Goal: Transaction & Acquisition: Purchase product/service

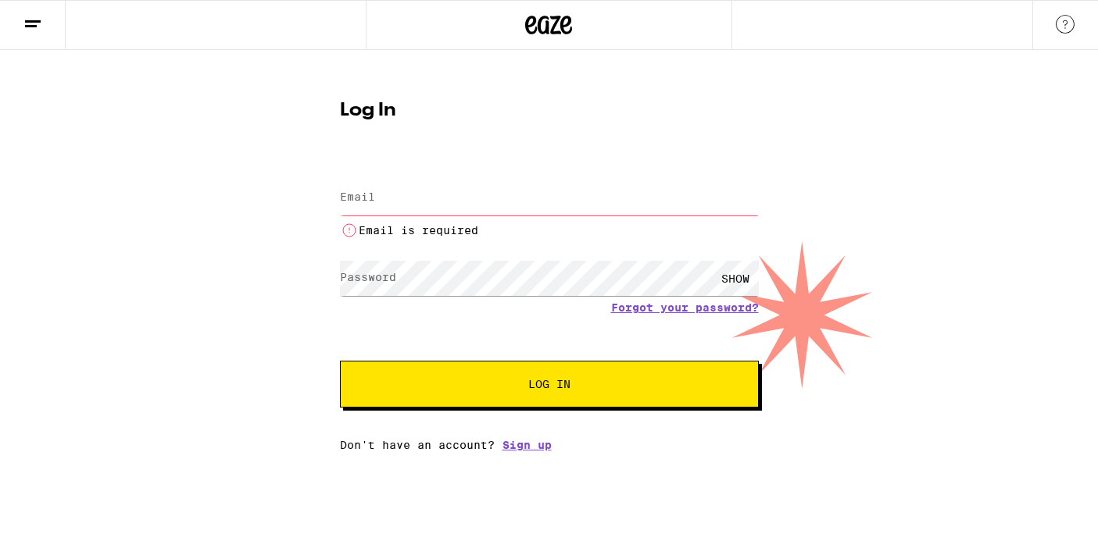
type input "[EMAIL_ADDRESS][DOMAIN_NAME]"
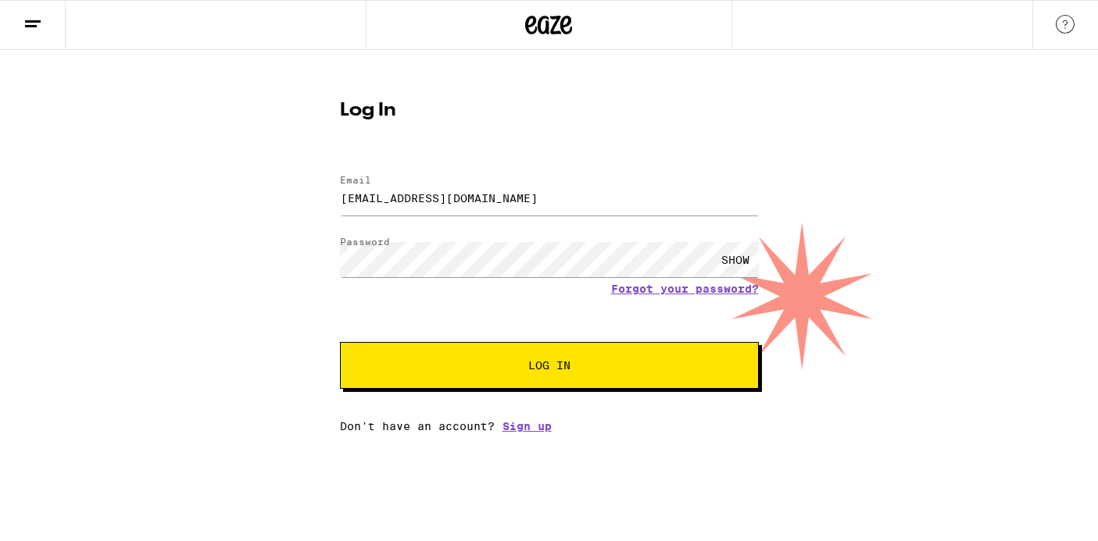
click at [527, 344] on form "Email Email [EMAIL_ADDRESS][DOMAIN_NAME] Password Password SHOW Forgot your pas…" at bounding box center [549, 274] width 419 height 230
click at [527, 344] on button "Log In" at bounding box center [549, 365] width 419 height 47
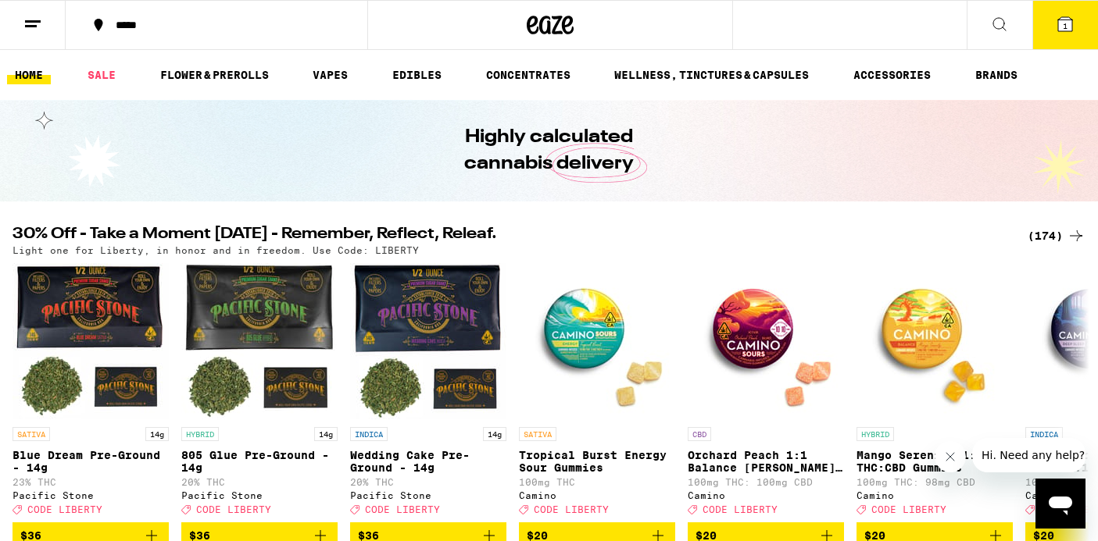
click at [1050, 237] on div "(174)" at bounding box center [1056, 236] width 58 height 19
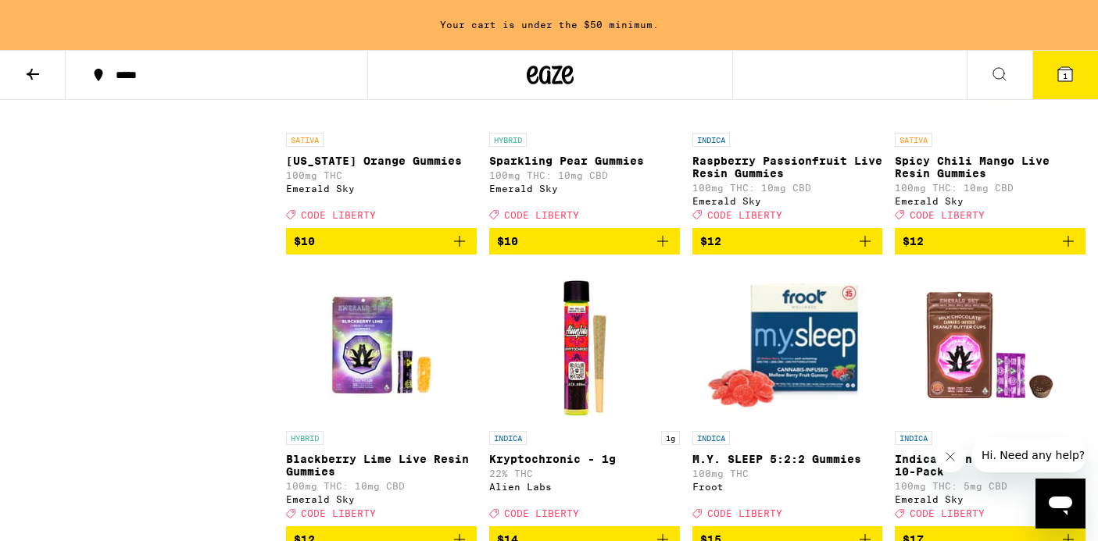
scroll to position [3272, 0]
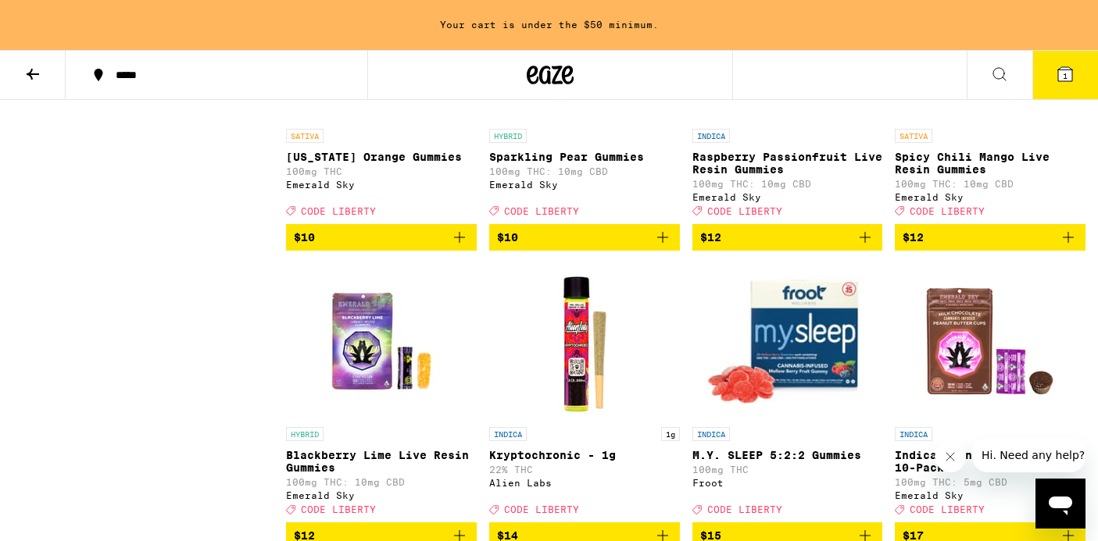
click at [1062, 80] on span "1" at bounding box center [1064, 75] width 5 height 9
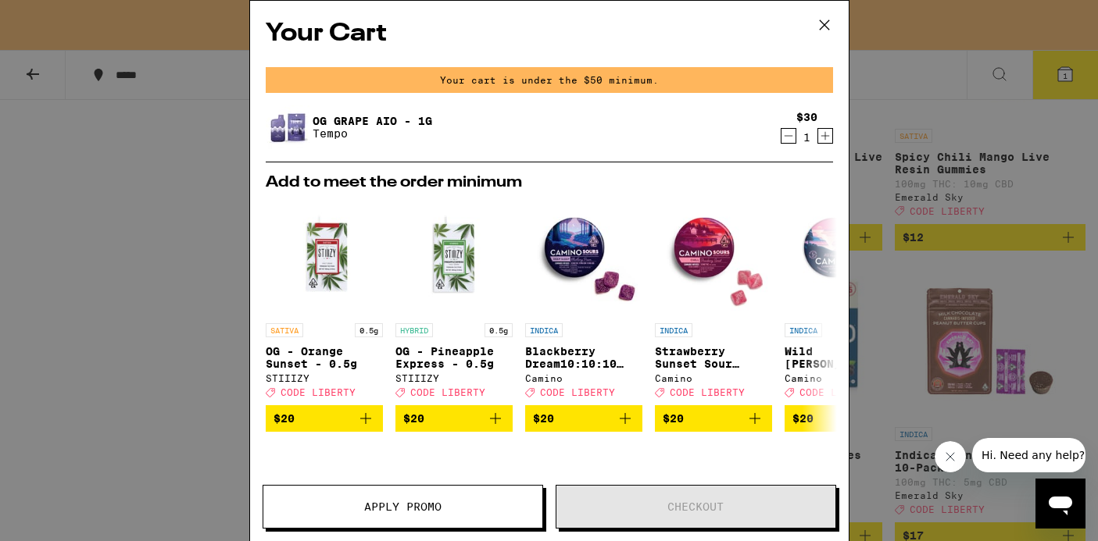
click at [787, 136] on icon "Decrement" at bounding box center [788, 136] width 14 height 19
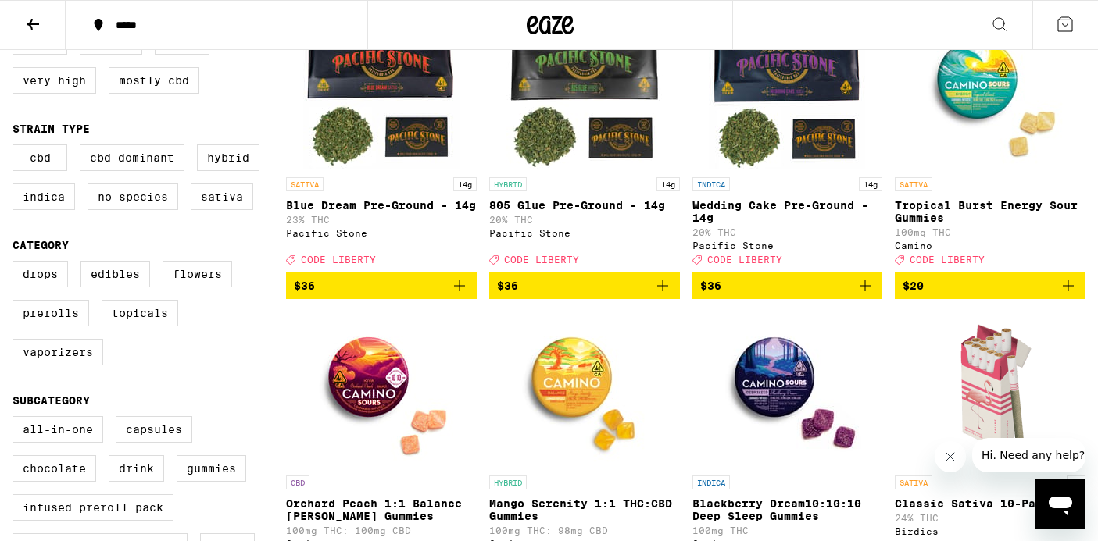
scroll to position [230, 0]
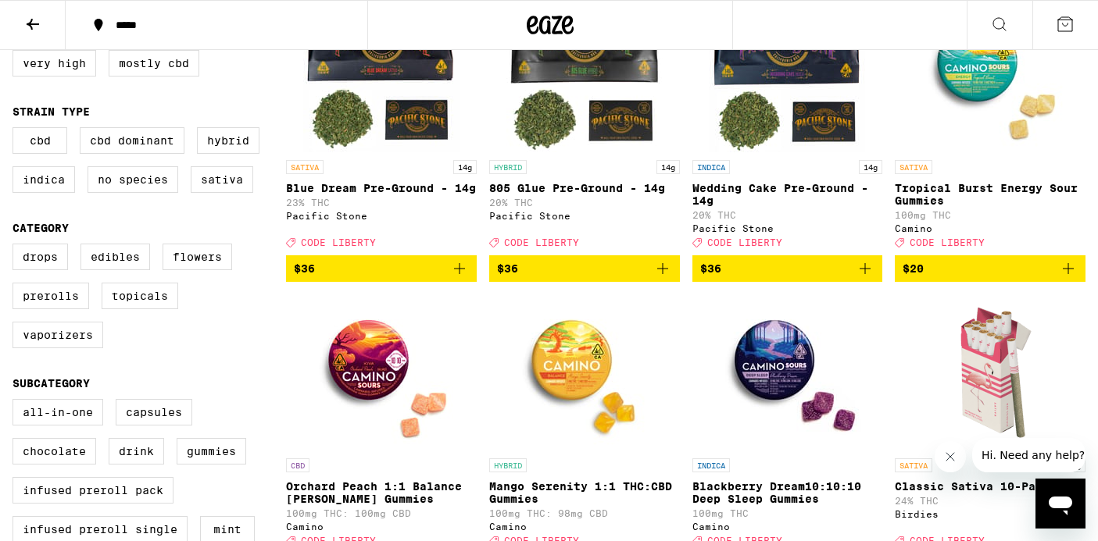
click at [663, 278] on icon "Add to bag" at bounding box center [662, 268] width 19 height 19
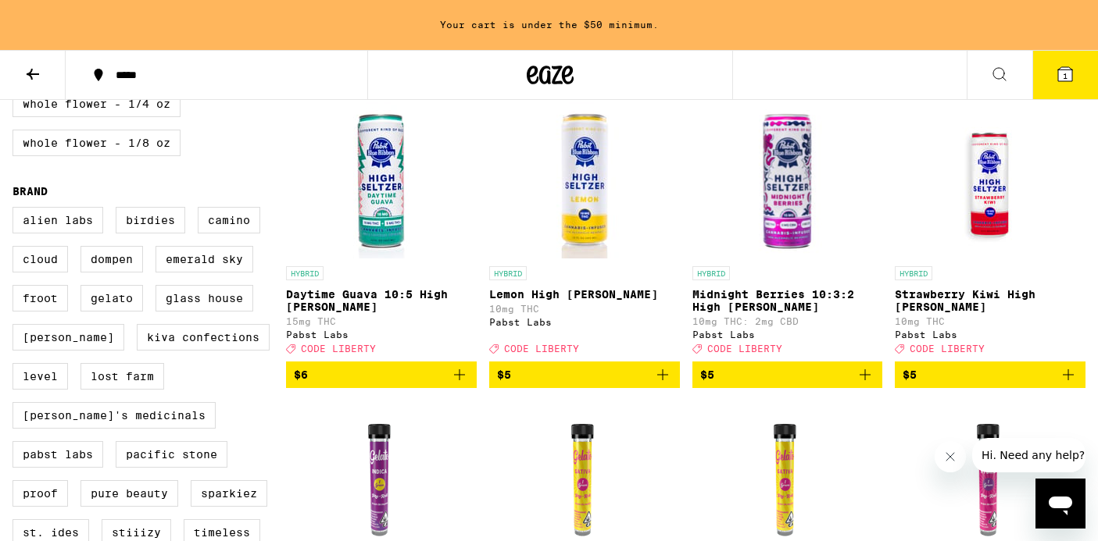
scroll to position [1055, 0]
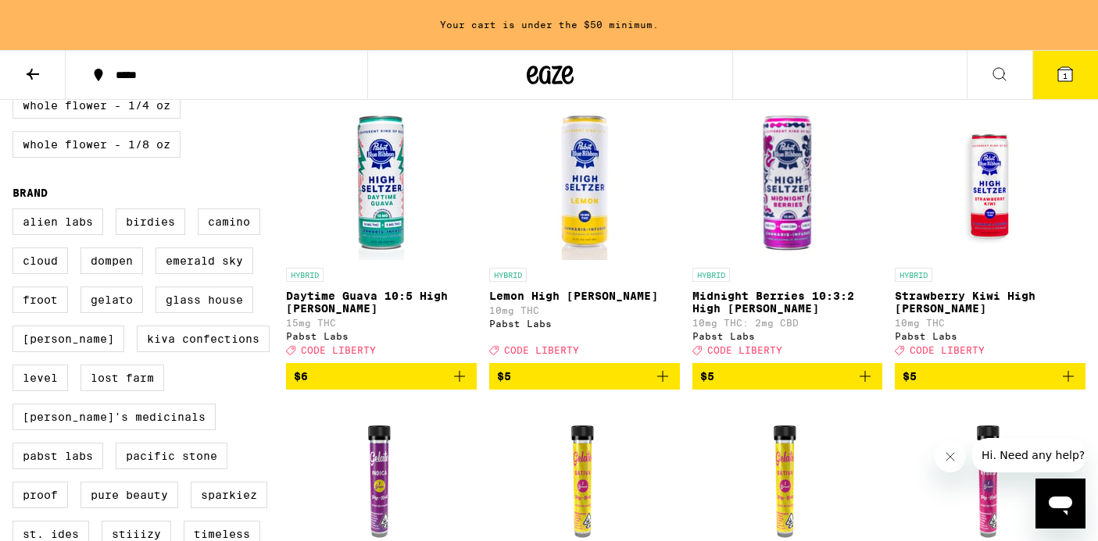
click at [387, 255] on img "Open page for Daytime Guava 10:5 High Seltzer from Pabst Labs" at bounding box center [381, 182] width 156 height 156
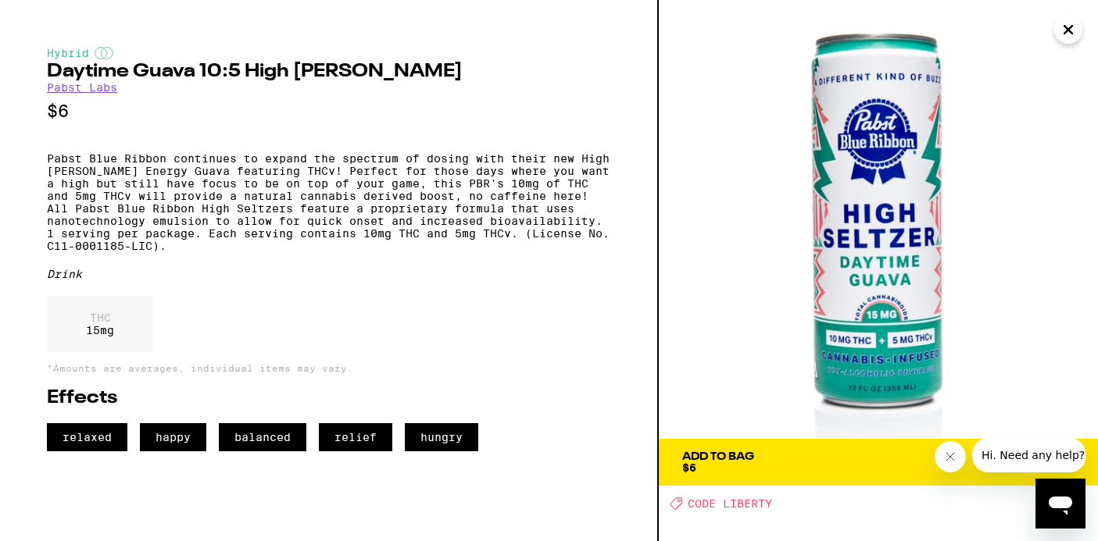
click at [1070, 34] on icon "Close" at bounding box center [1068, 29] width 19 height 23
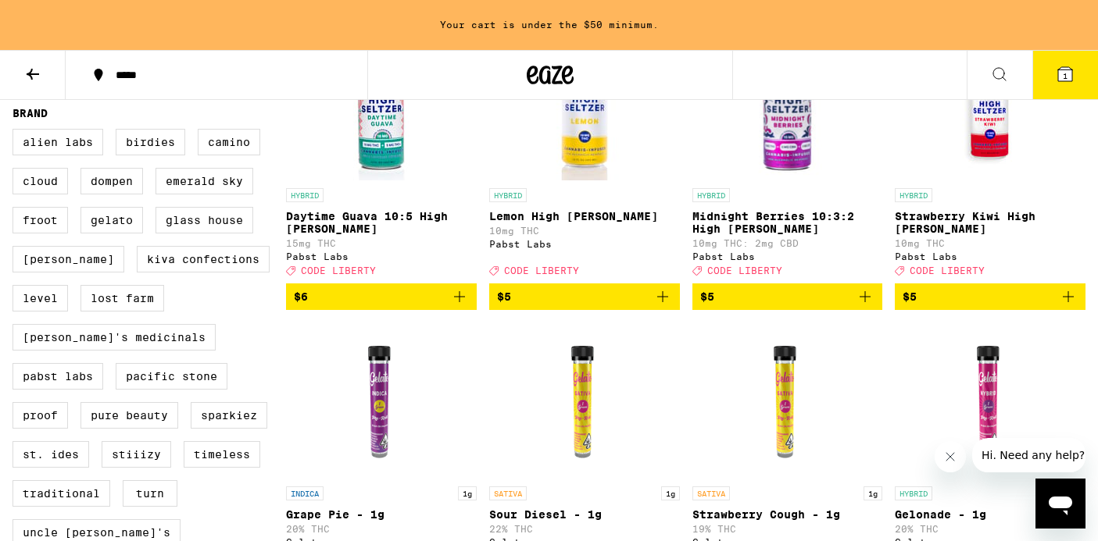
scroll to position [1138, 0]
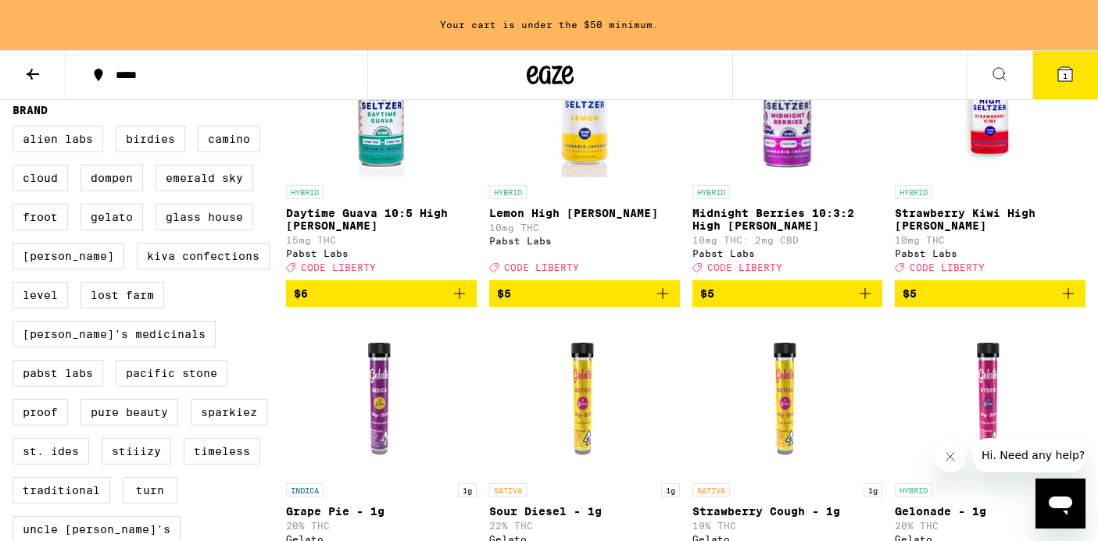
click at [1072, 81] on icon at bounding box center [1064, 74] width 19 height 19
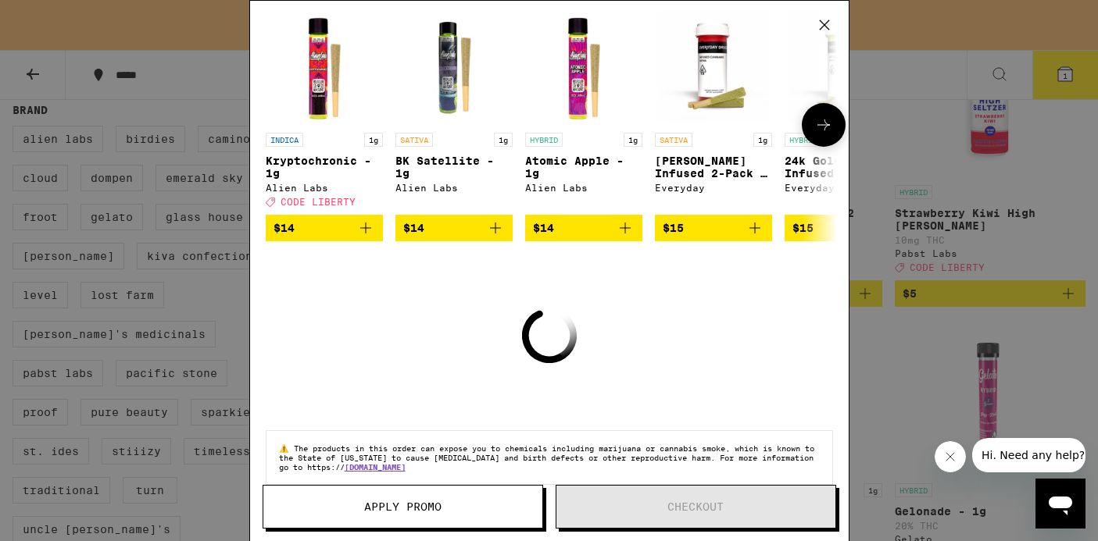
scroll to position [220, 0]
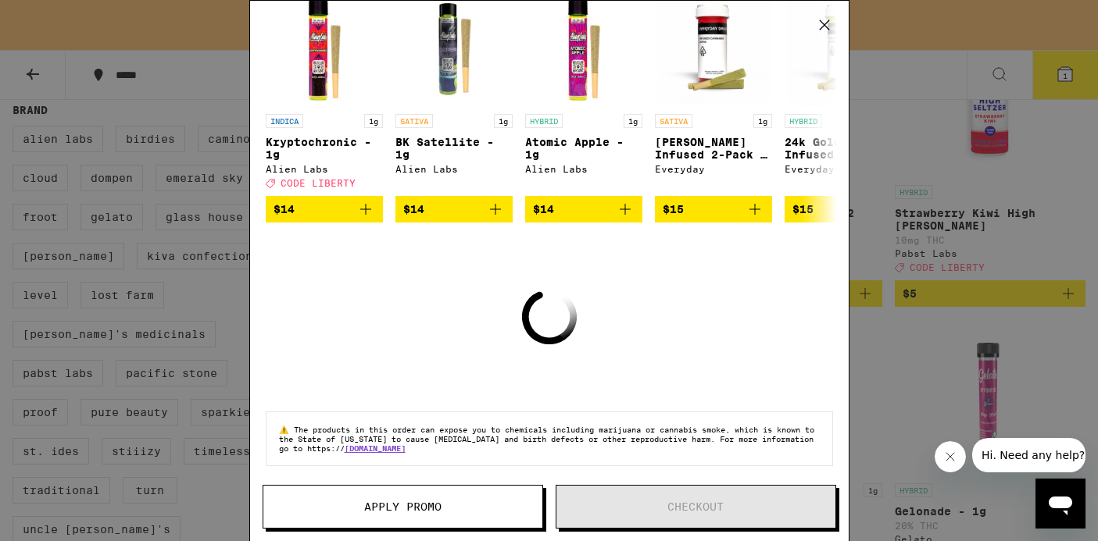
click at [452, 502] on span "Apply Promo" at bounding box center [402, 507] width 279 height 11
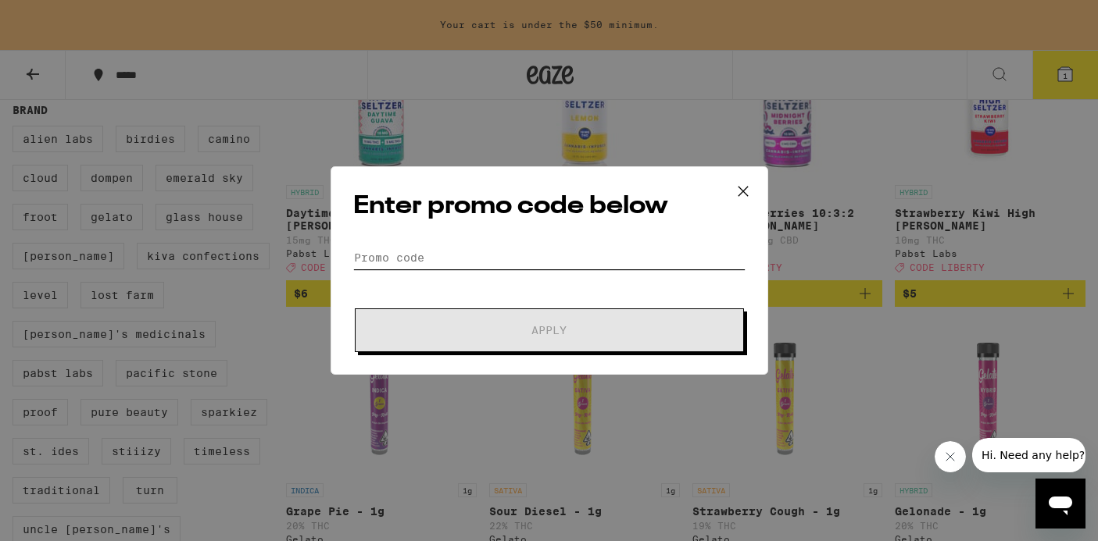
click at [517, 248] on input "Promo Code" at bounding box center [549, 257] width 392 height 23
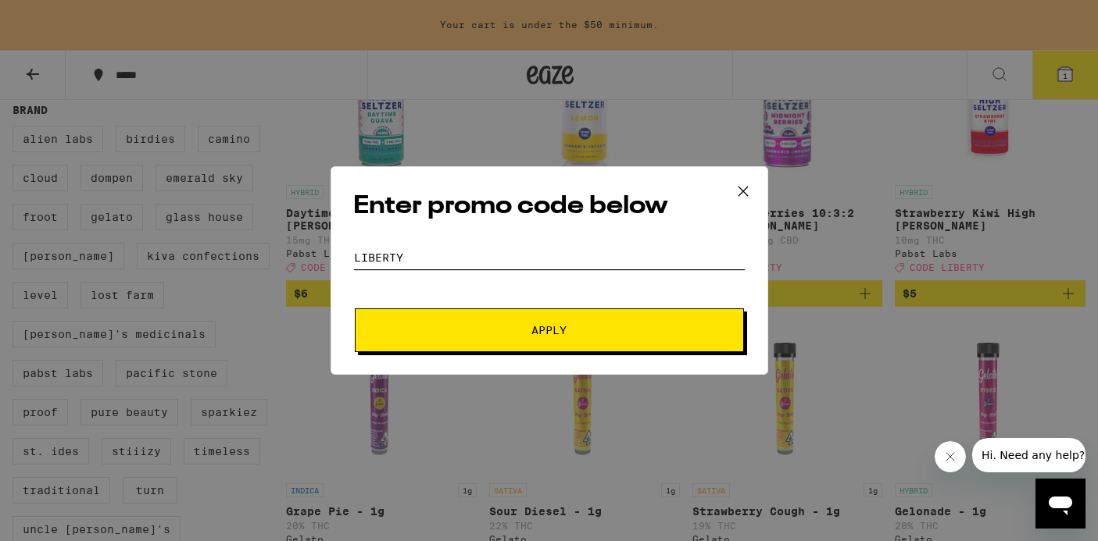
type input "LIBERTY"
click at [502, 325] on span "Apply" at bounding box center [549, 330] width 281 height 11
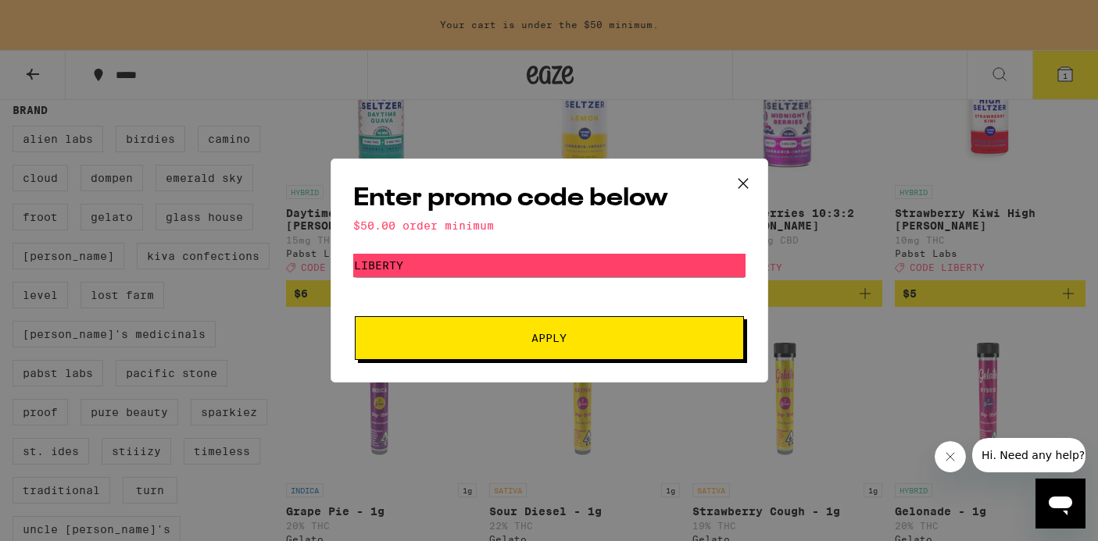
click at [747, 187] on icon at bounding box center [741, 183] width 9 height 9
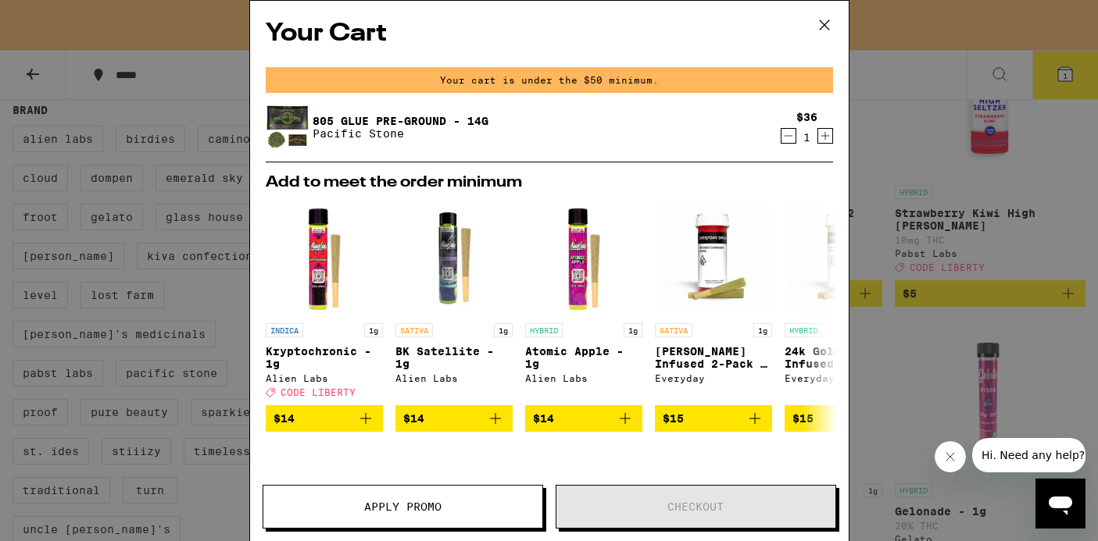
click at [823, 30] on icon at bounding box center [823, 24] width 23 height 23
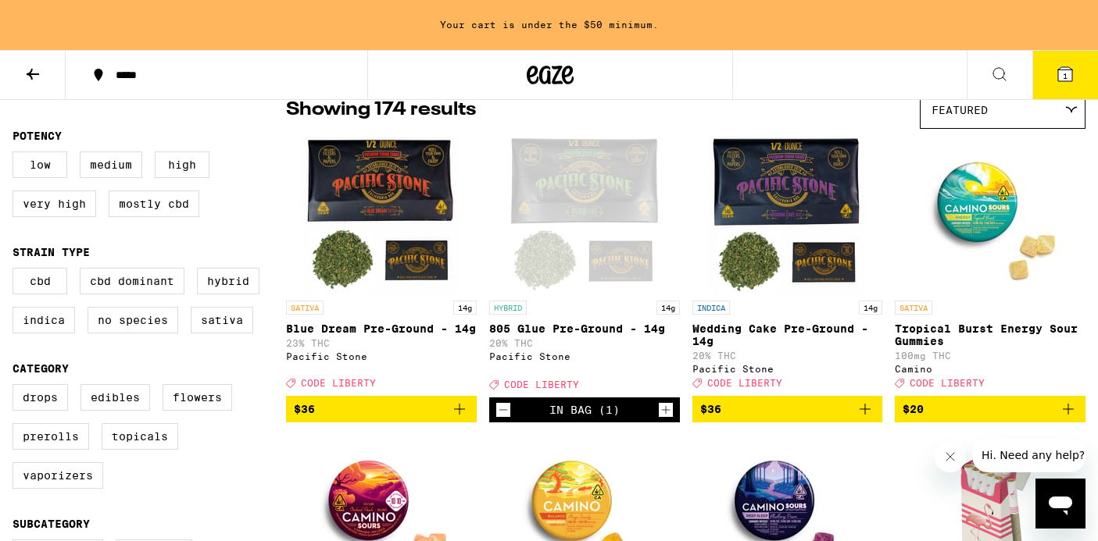
scroll to position [137, 0]
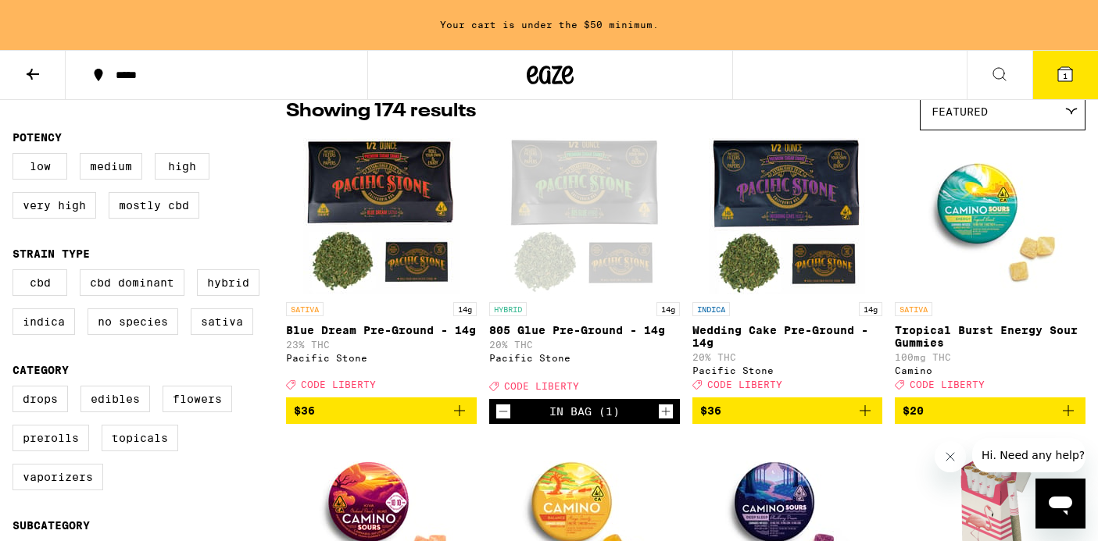
click at [869, 416] on icon "Add to bag" at bounding box center [864, 410] width 11 height 11
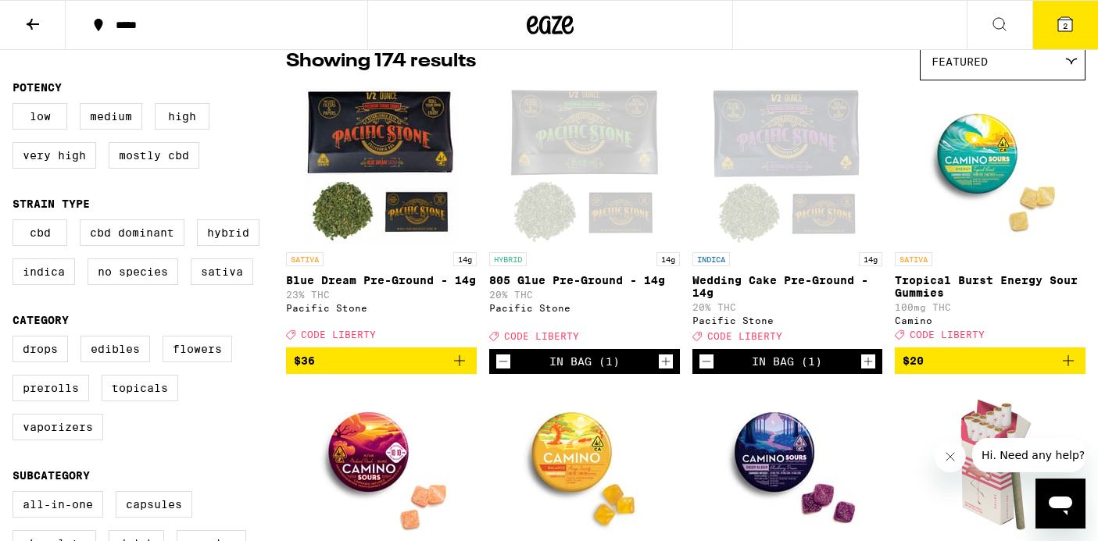
scroll to position [87, 0]
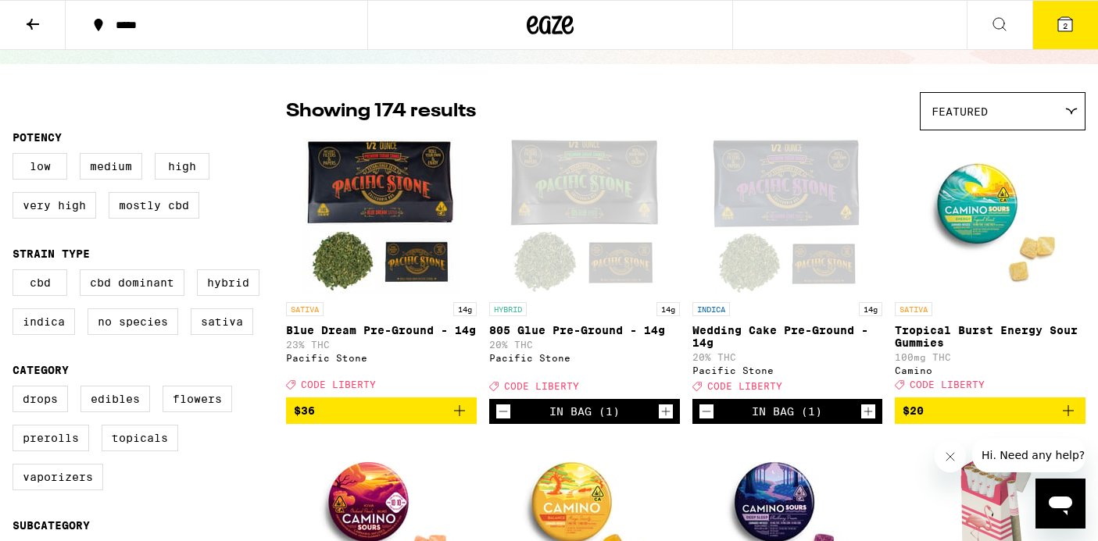
click at [502, 421] on icon "Decrement" at bounding box center [503, 411] width 14 height 19
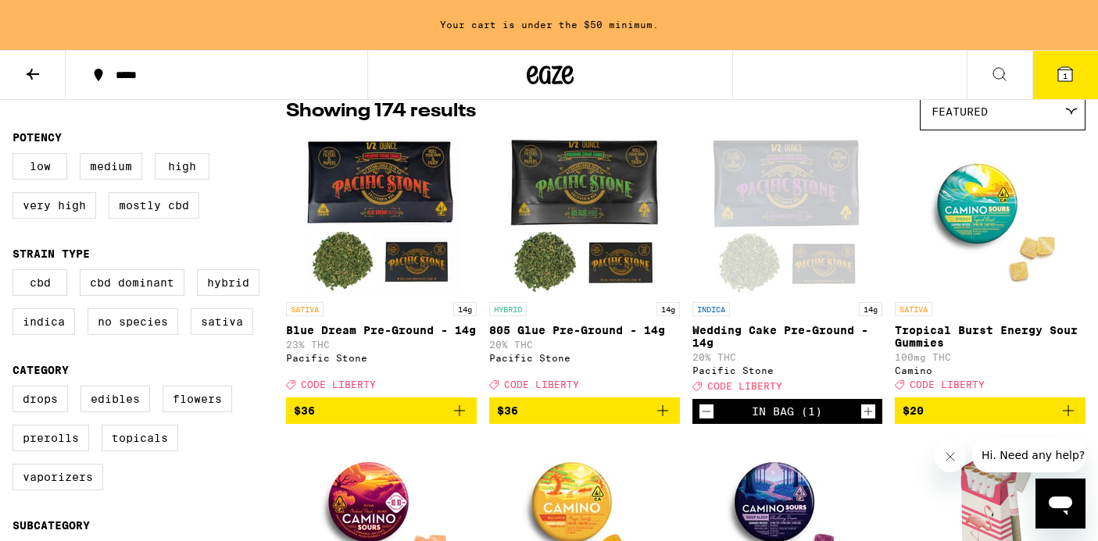
click at [457, 420] on icon "Add to bag" at bounding box center [459, 411] width 19 height 19
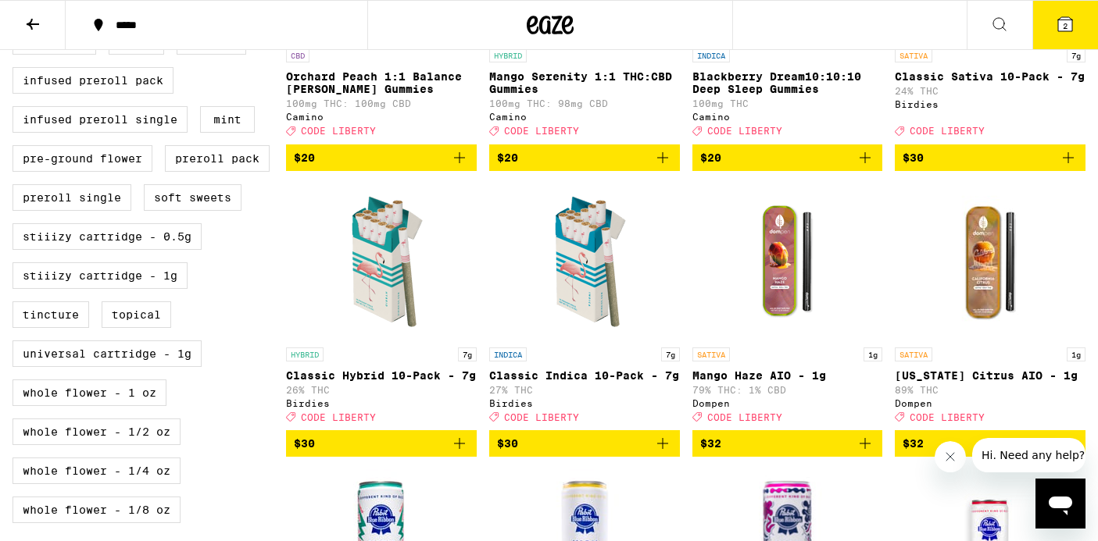
scroll to position [624, 0]
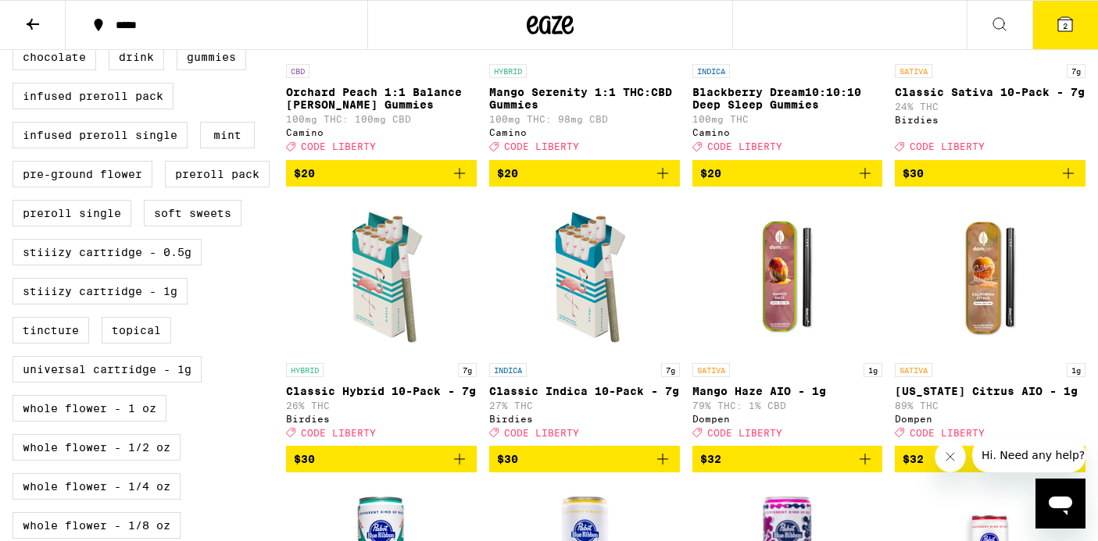
click at [1062, 27] on span "2" at bounding box center [1064, 25] width 5 height 9
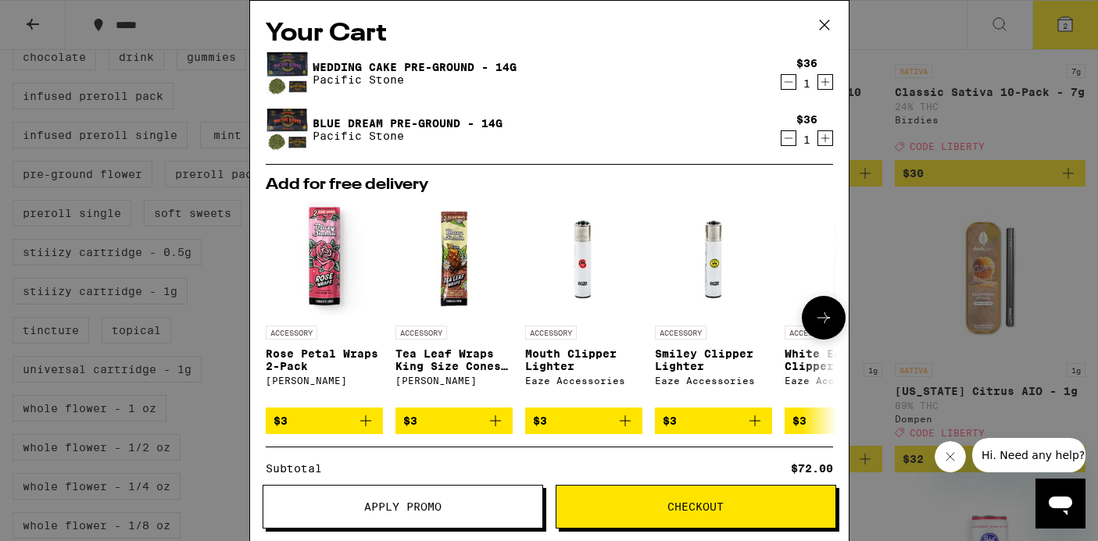
scroll to position [179, 0]
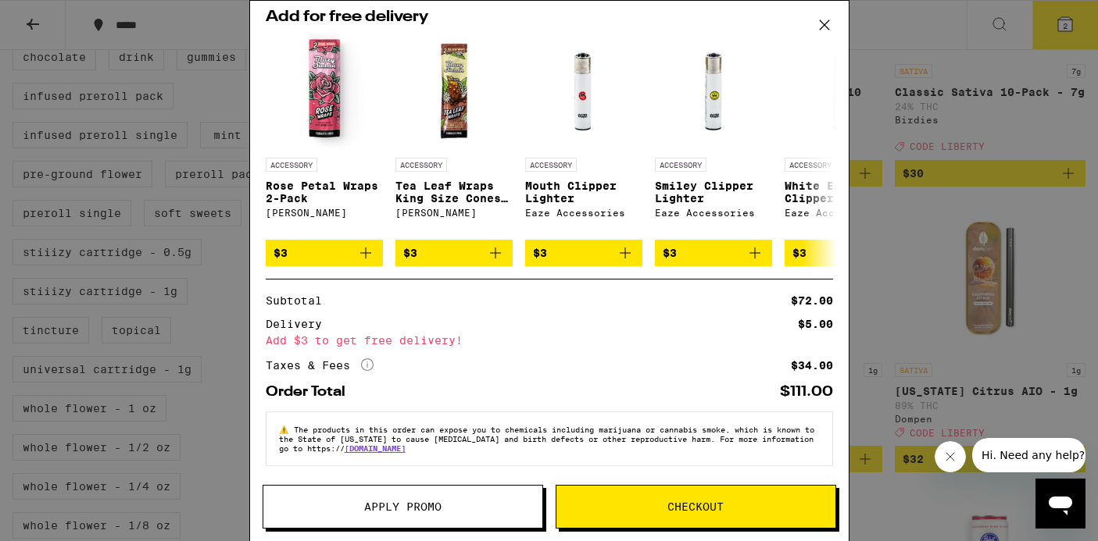
click at [491, 510] on span "Apply Promo" at bounding box center [402, 507] width 279 height 11
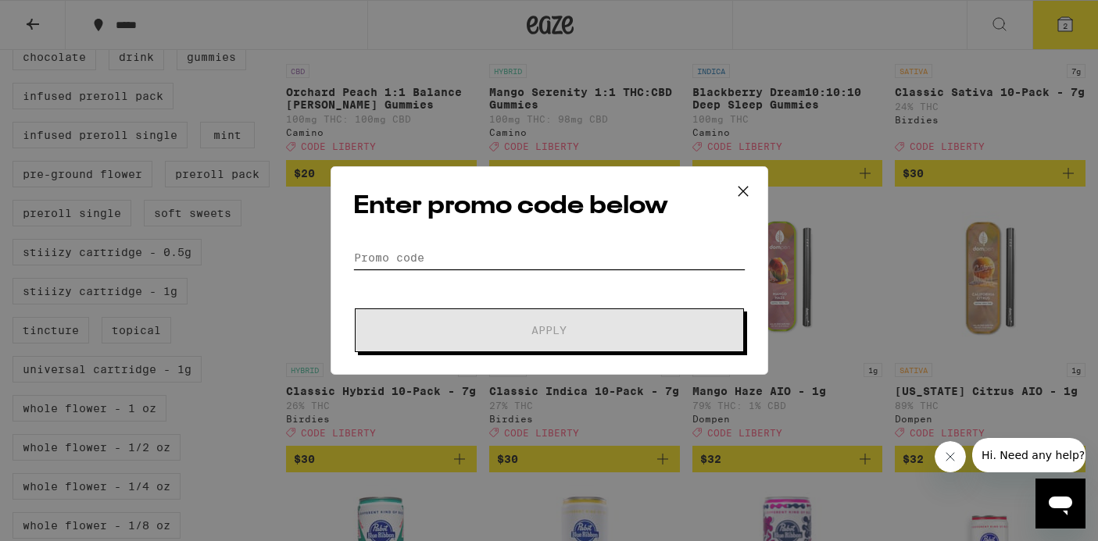
click at [508, 253] on input "Promo Code" at bounding box center [549, 257] width 392 height 23
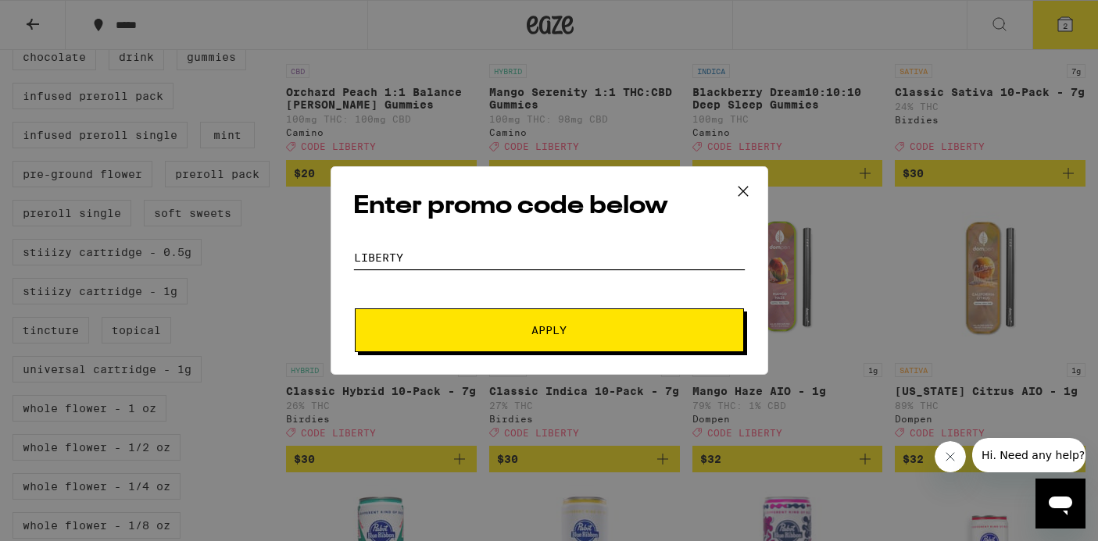
type input "LIBERTY"
click at [526, 332] on span "Apply" at bounding box center [549, 330] width 281 height 11
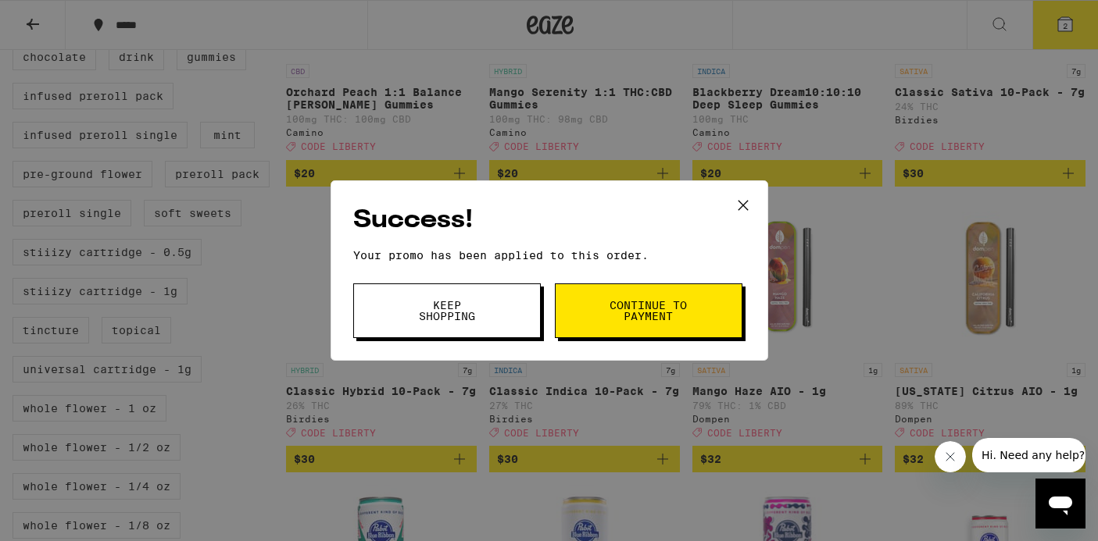
click at [524, 309] on button "Keep Shopping" at bounding box center [446, 311] width 187 height 55
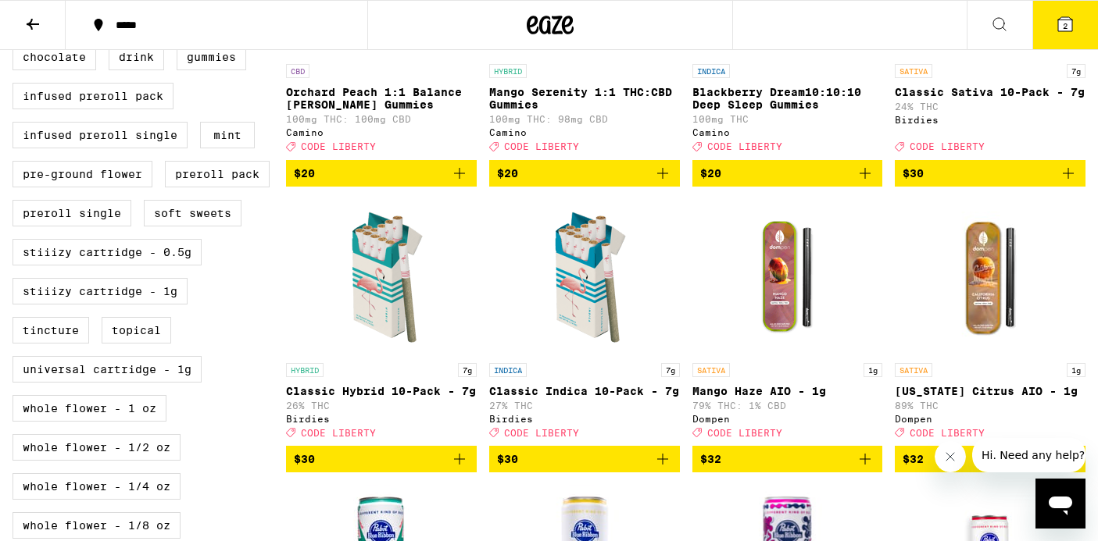
click at [1063, 9] on button "2" at bounding box center [1065, 25] width 66 height 48
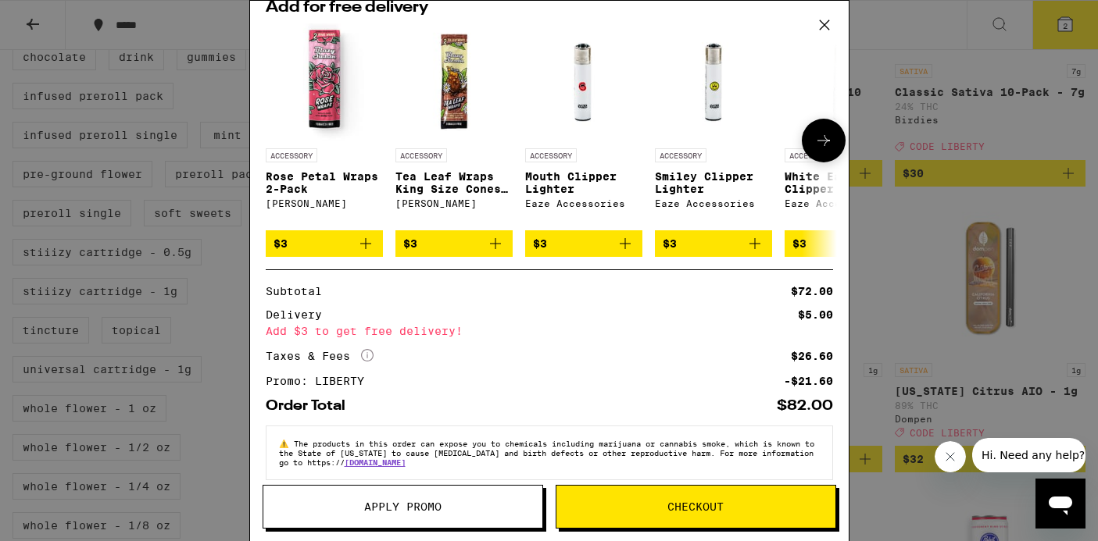
scroll to position [202, 0]
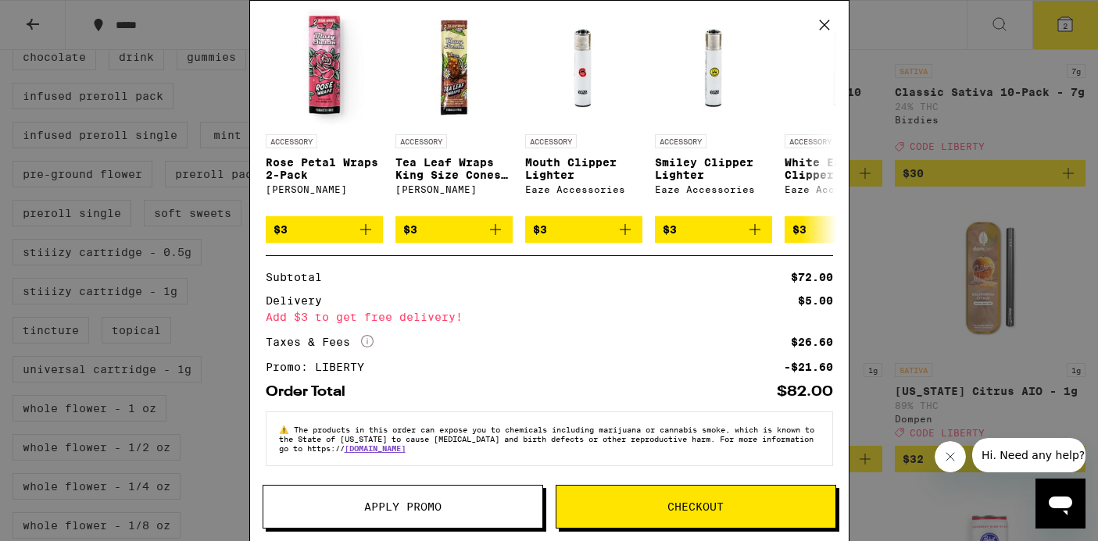
click at [824, 30] on icon at bounding box center [823, 24] width 23 height 23
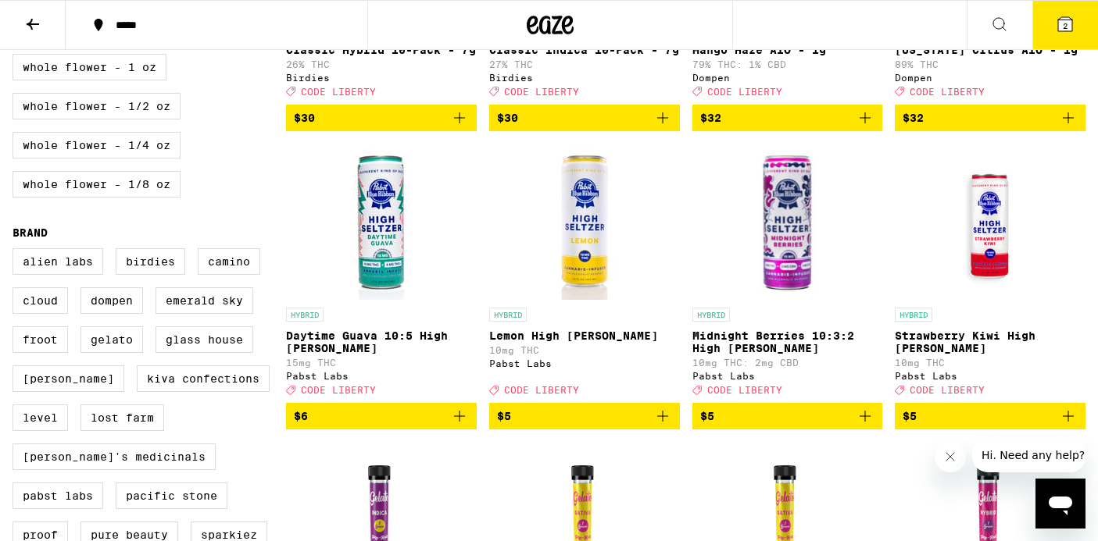
scroll to position [994, 0]
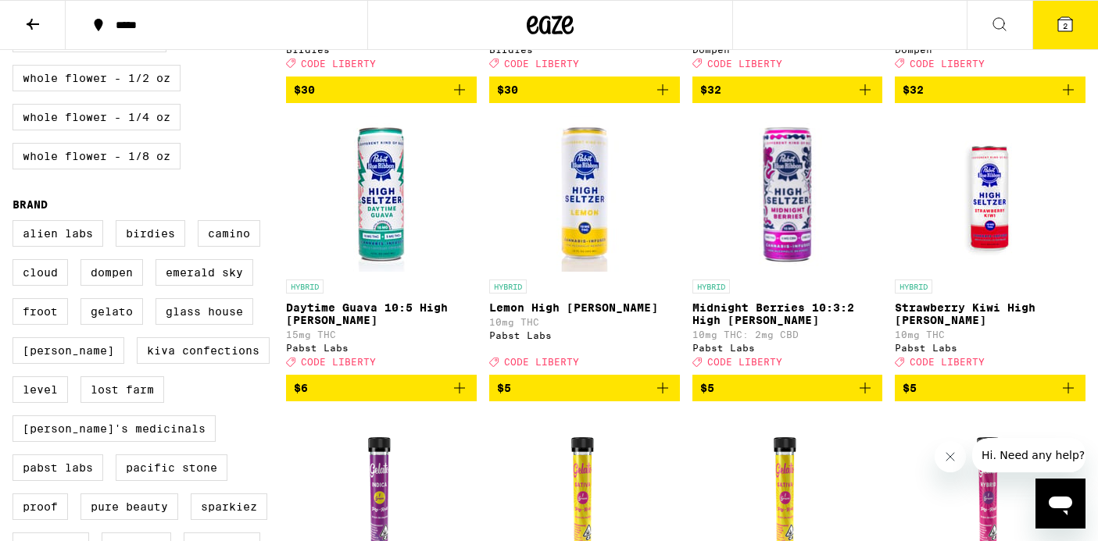
click at [795, 272] on img "Open page for Midnight Berries 10:3:2 High Seltzer from Pabst Labs" at bounding box center [787, 194] width 157 height 156
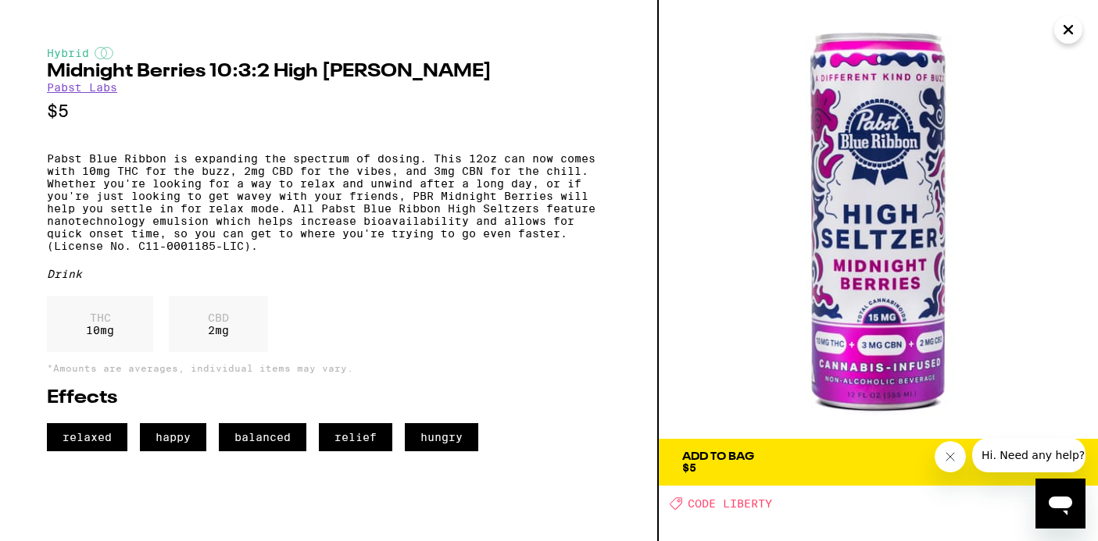
click at [1065, 37] on icon "Close" at bounding box center [1068, 29] width 19 height 23
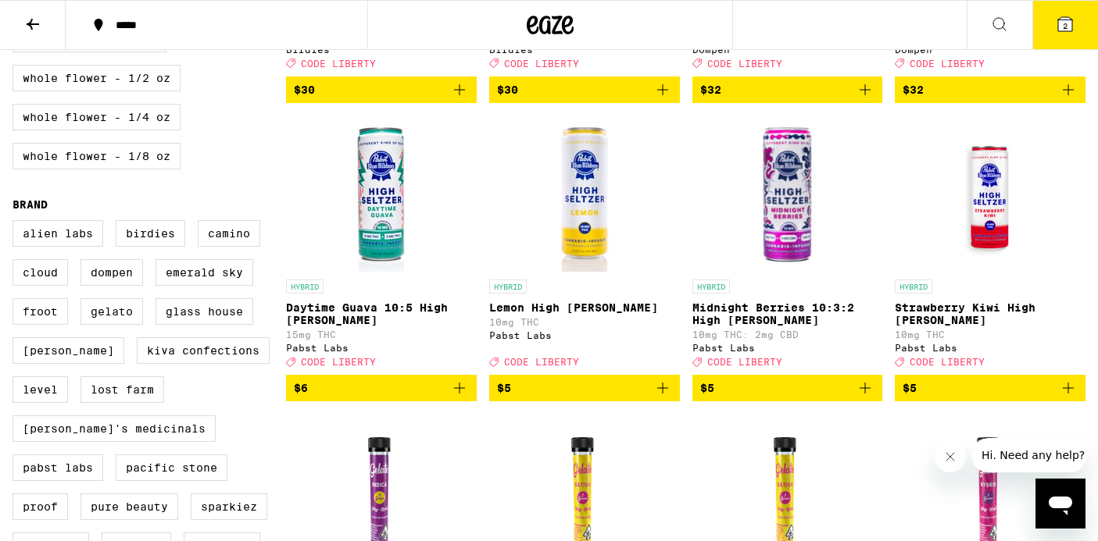
click at [769, 272] on img "Open page for Midnight Berries 10:3:2 High Seltzer from Pabst Labs" at bounding box center [787, 194] width 157 height 156
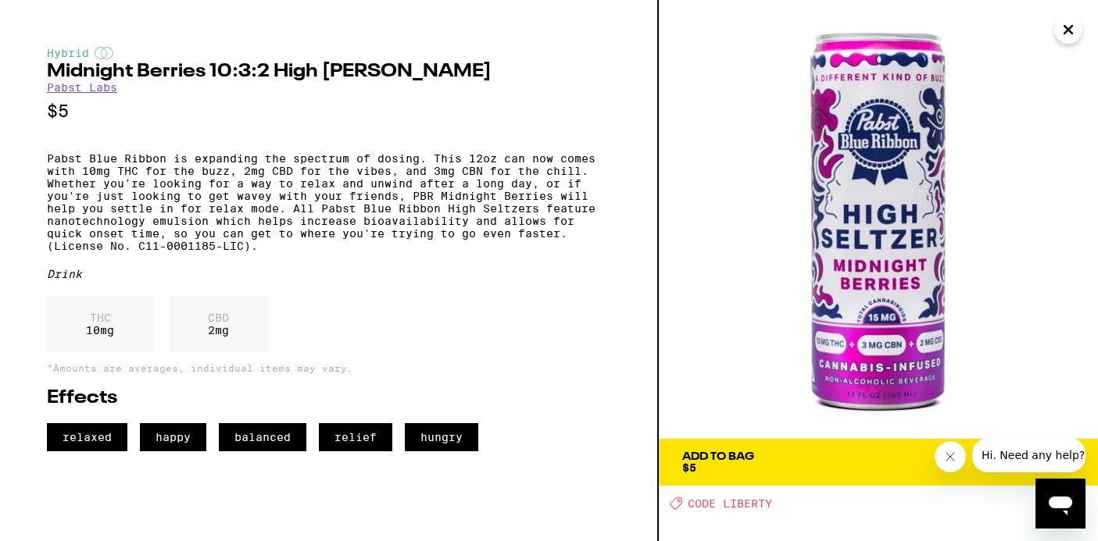
click at [1062, 34] on icon "Close" at bounding box center [1068, 29] width 19 height 23
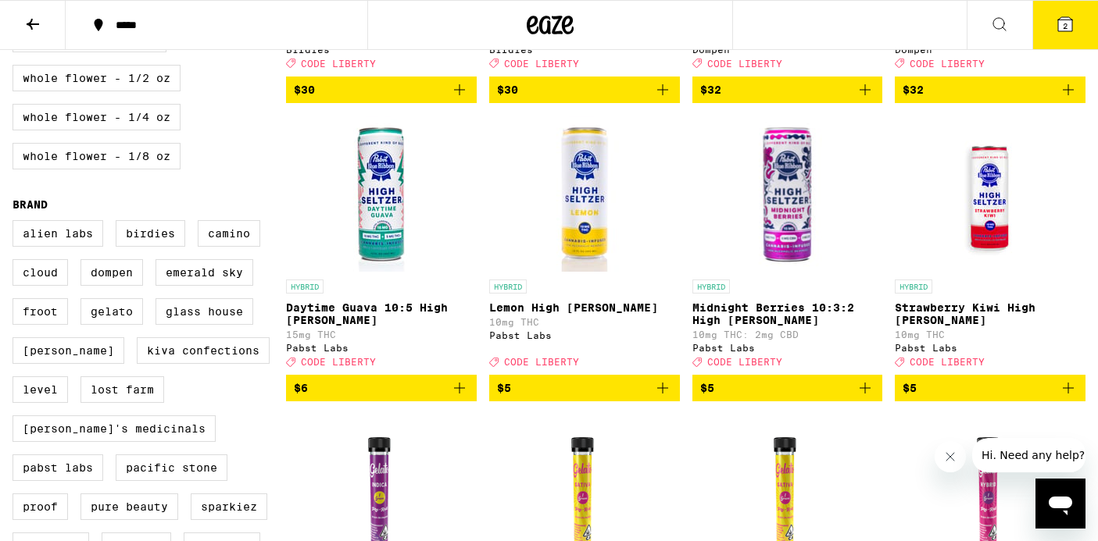
click at [976, 245] on img "Open page for Strawberry Kiwi High Seltzer from Pabst Labs" at bounding box center [990, 194] width 156 height 156
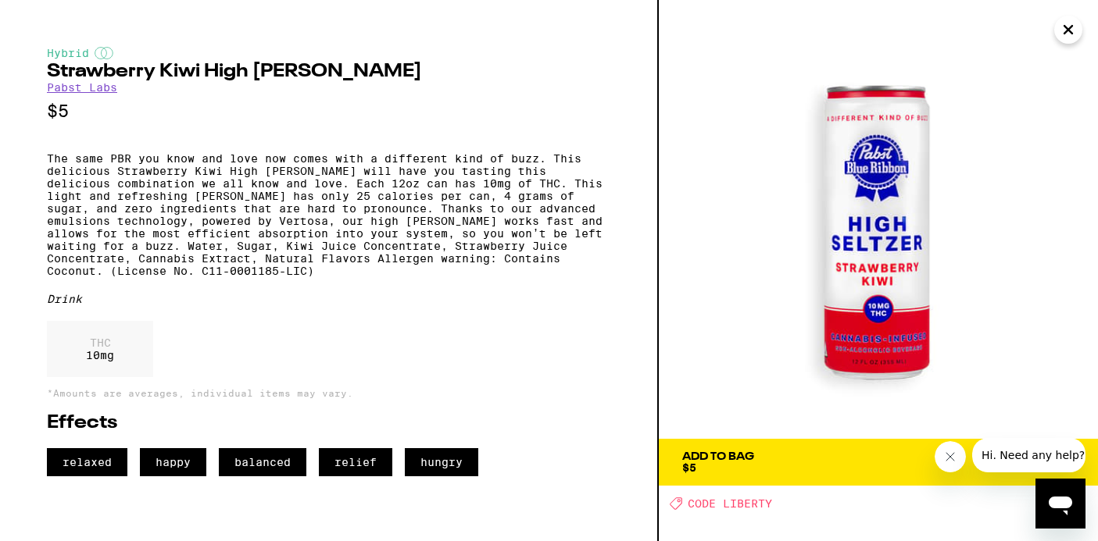
click at [888, 327] on img at bounding box center [878, 219] width 439 height 439
click at [877, 312] on img at bounding box center [878, 219] width 439 height 439
click at [1068, 23] on icon "Close" at bounding box center [1068, 29] width 19 height 23
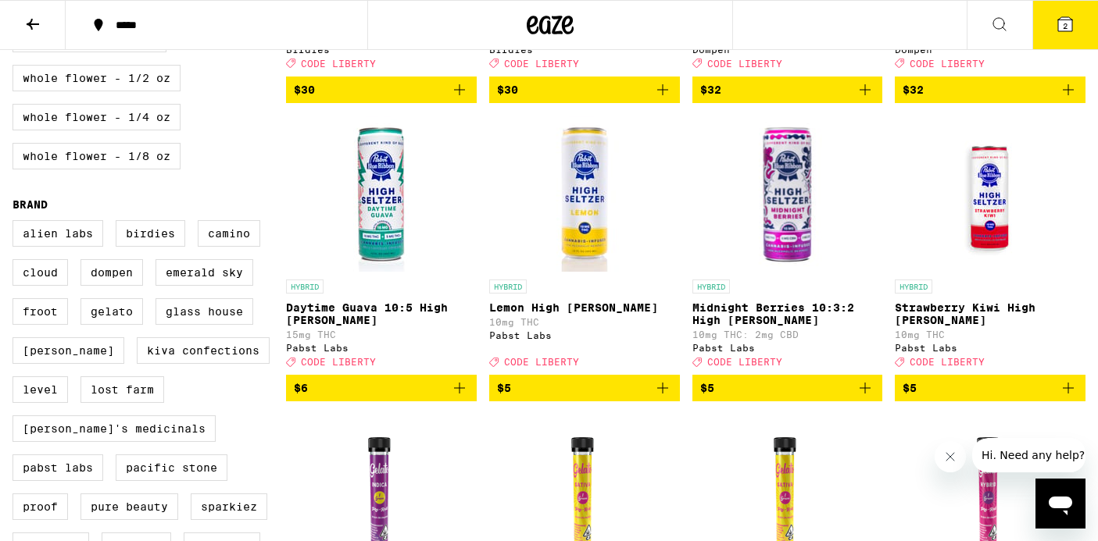
click at [388, 272] on img "Open page for Daytime Guava 10:5 High Seltzer from Pabst Labs" at bounding box center [381, 194] width 156 height 156
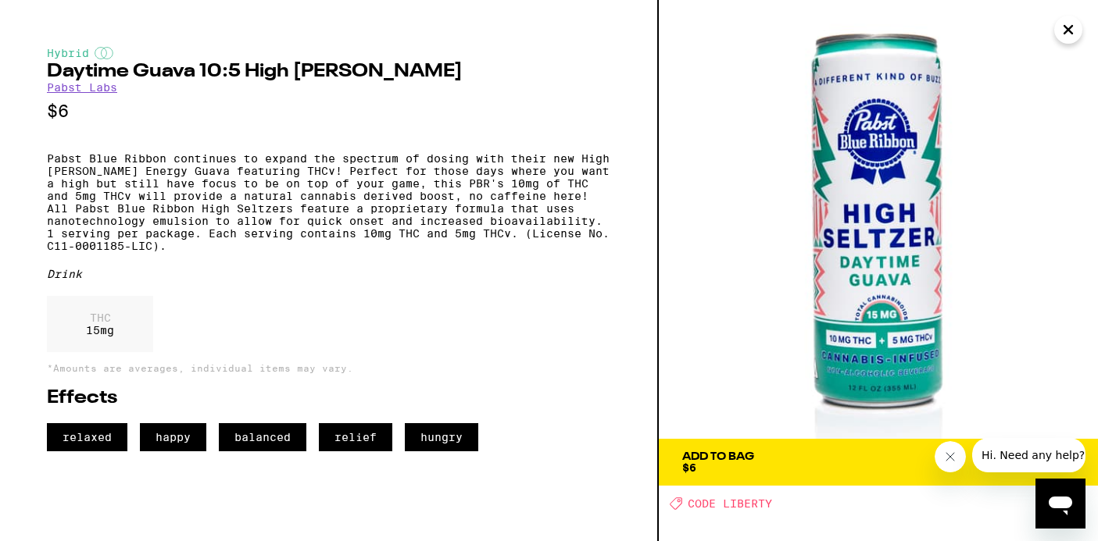
click at [1071, 38] on icon "Close" at bounding box center [1068, 29] width 19 height 23
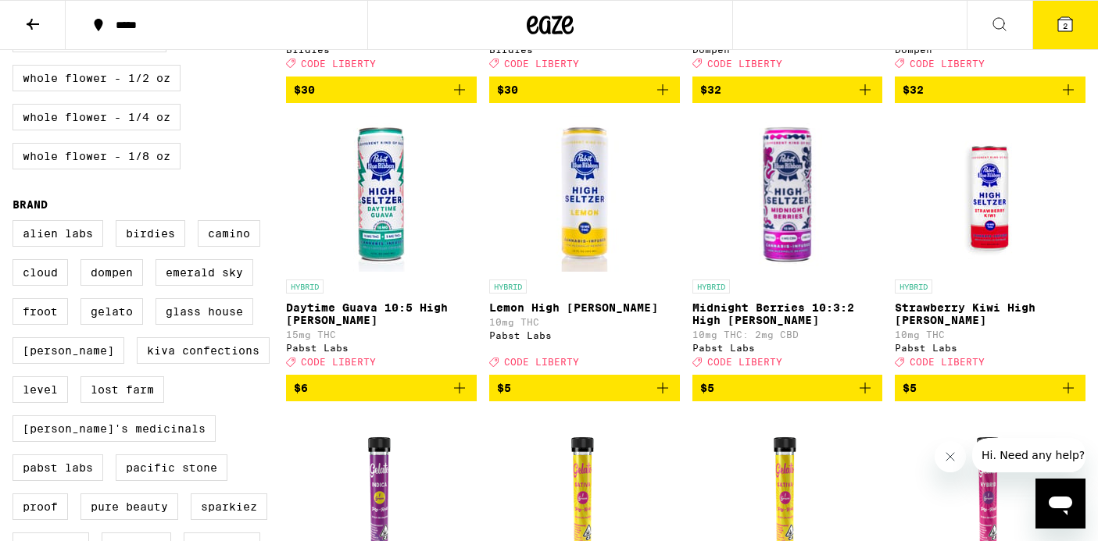
click at [595, 271] on img "Open page for Lemon High Seltzer from Pabst Labs" at bounding box center [584, 194] width 156 height 156
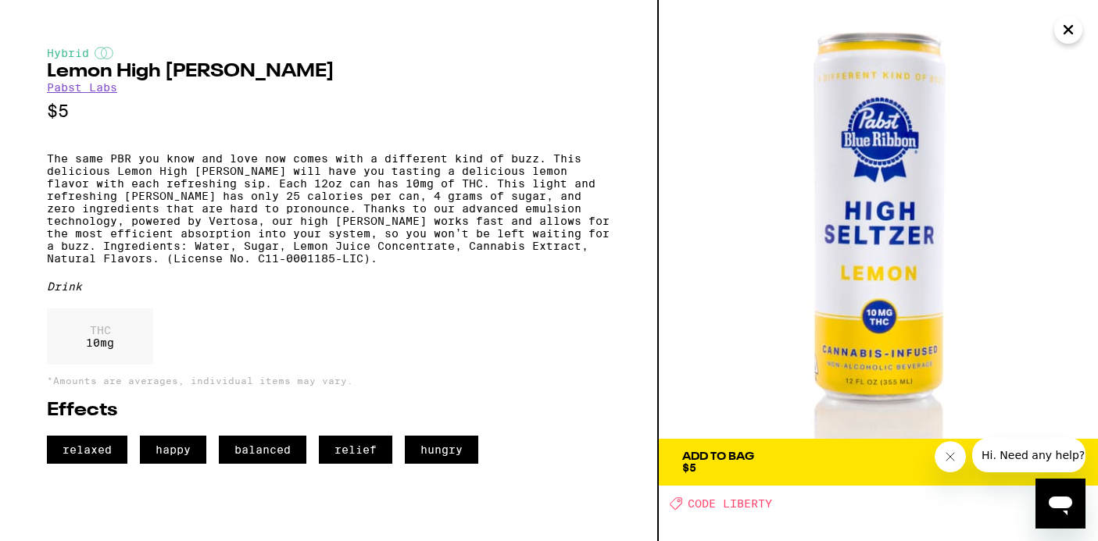
click at [1066, 33] on icon "Close" at bounding box center [1068, 29] width 19 height 23
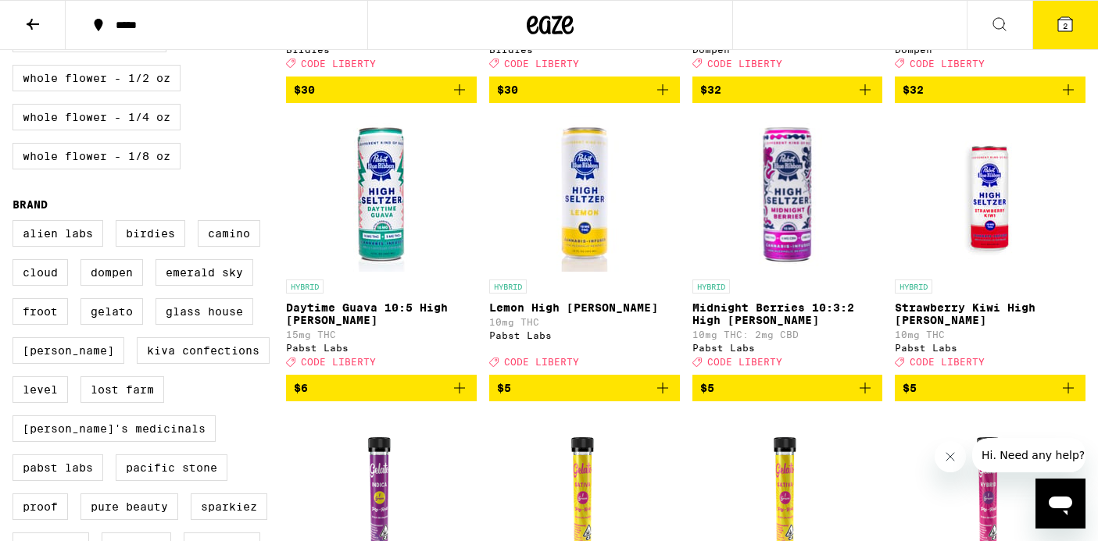
scroll to position [1082, 0]
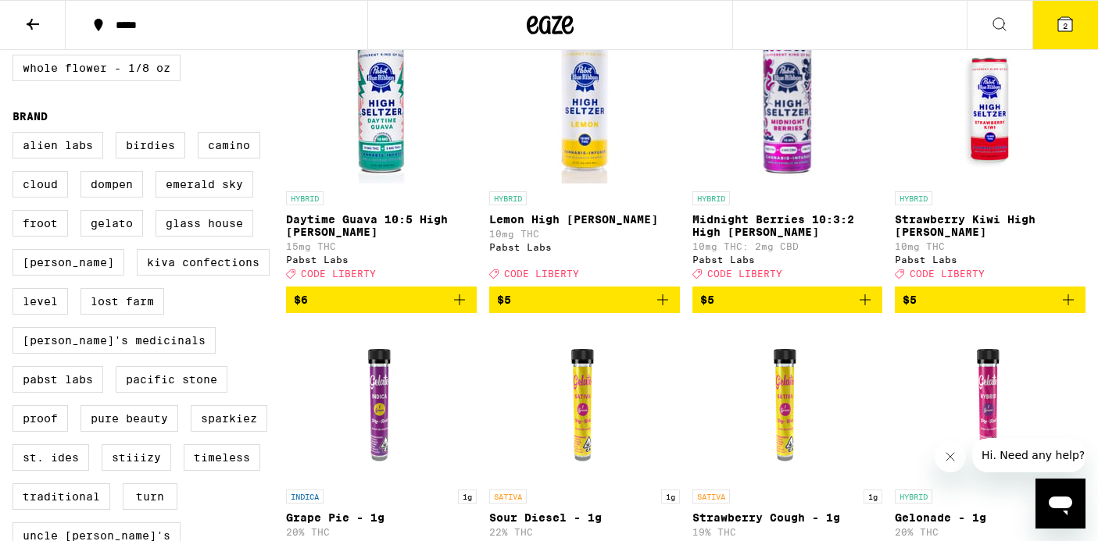
click at [869, 309] on icon "Add to bag" at bounding box center [864, 300] width 19 height 19
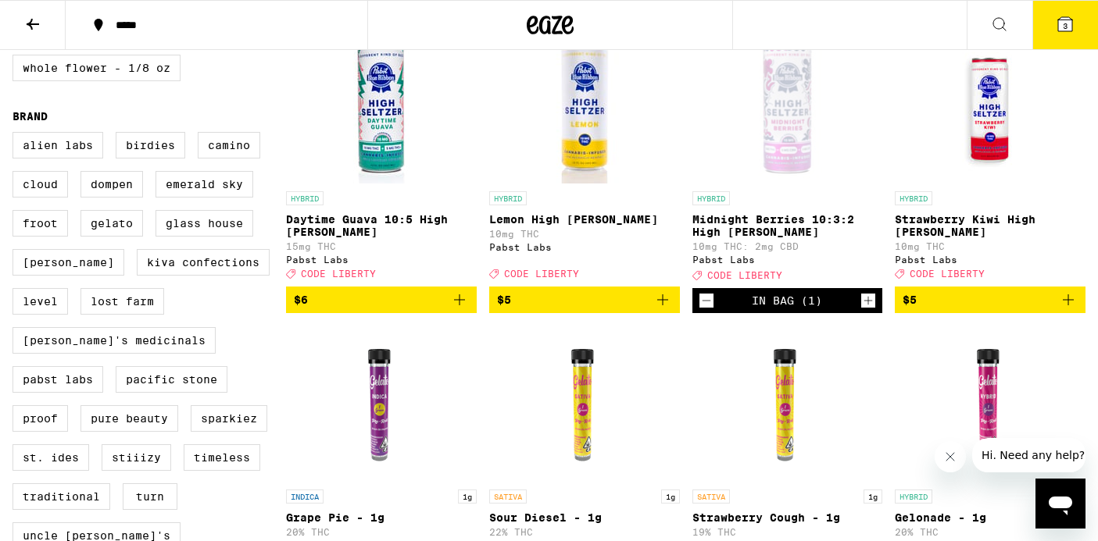
click at [1056, 30] on icon at bounding box center [1064, 24] width 19 height 19
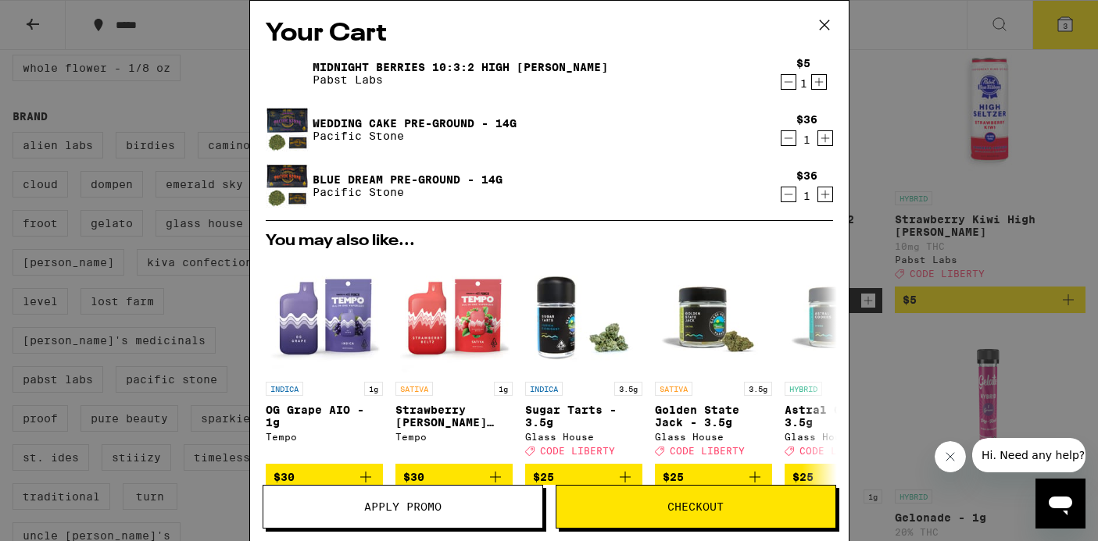
click at [830, 23] on icon at bounding box center [823, 24] width 23 height 23
